Goal: Information Seeking & Learning: Find specific fact

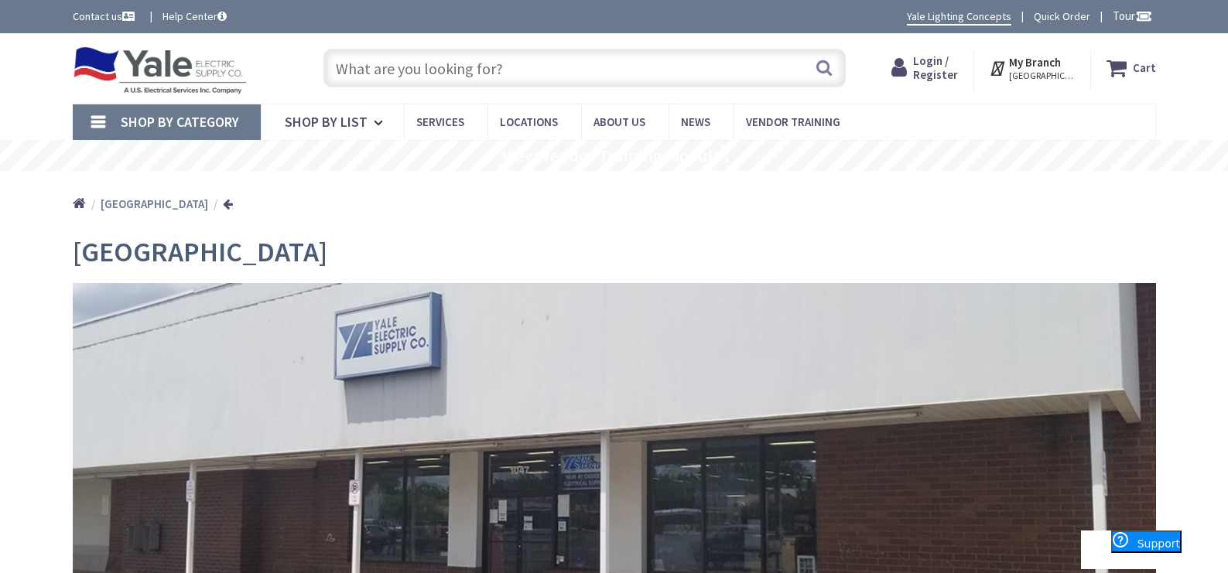
type input "[PERSON_NAME], [GEOGRAPHIC_DATA], [GEOGRAPHIC_DATA]"
click at [377, 120] on icon at bounding box center [381, 123] width 15 height 34
click at [507, 74] on input "text" at bounding box center [585, 68] width 522 height 39
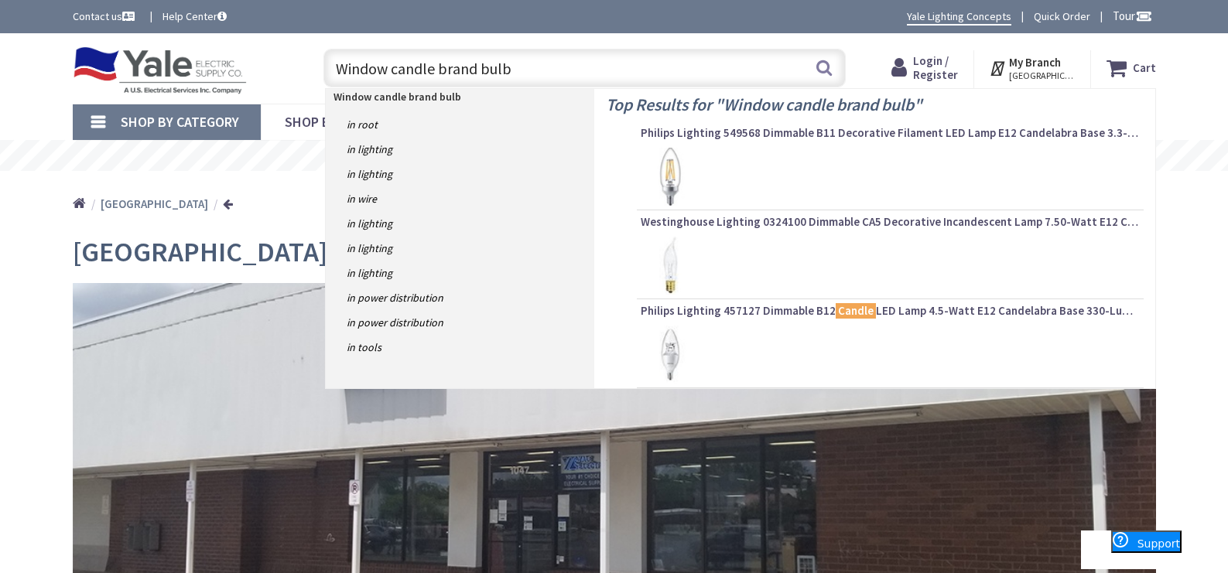
type input "Window candle brand bulbs"
